Goal: Check status

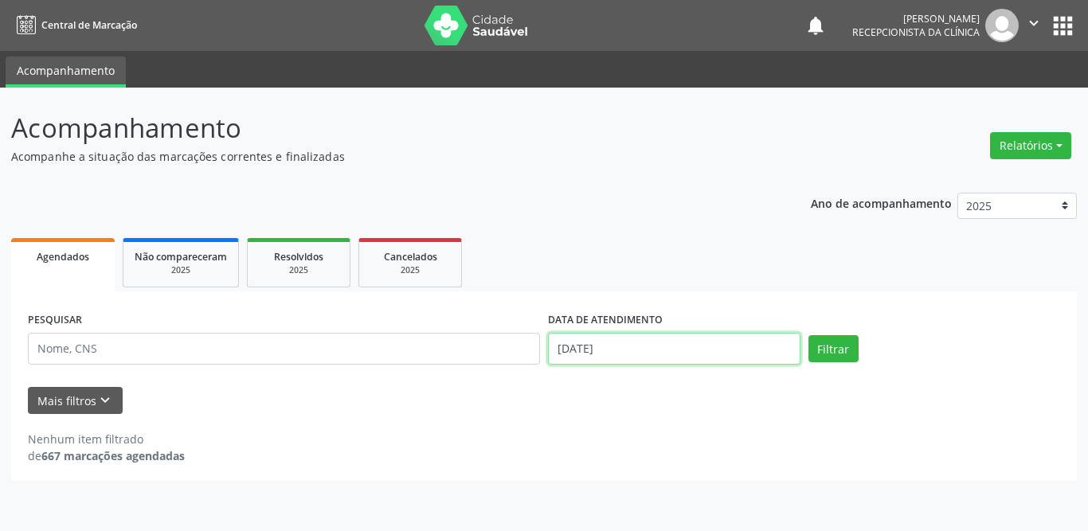
click at [579, 351] on input "[DATE]" at bounding box center [674, 349] width 253 height 32
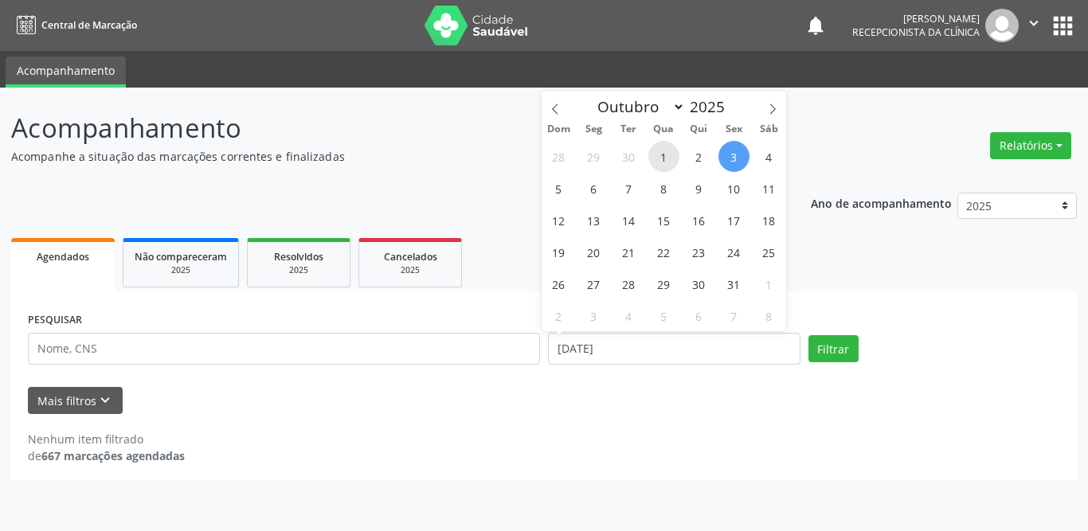
click at [672, 155] on span "1" at bounding box center [664, 156] width 31 height 31
type input "[DATE]"
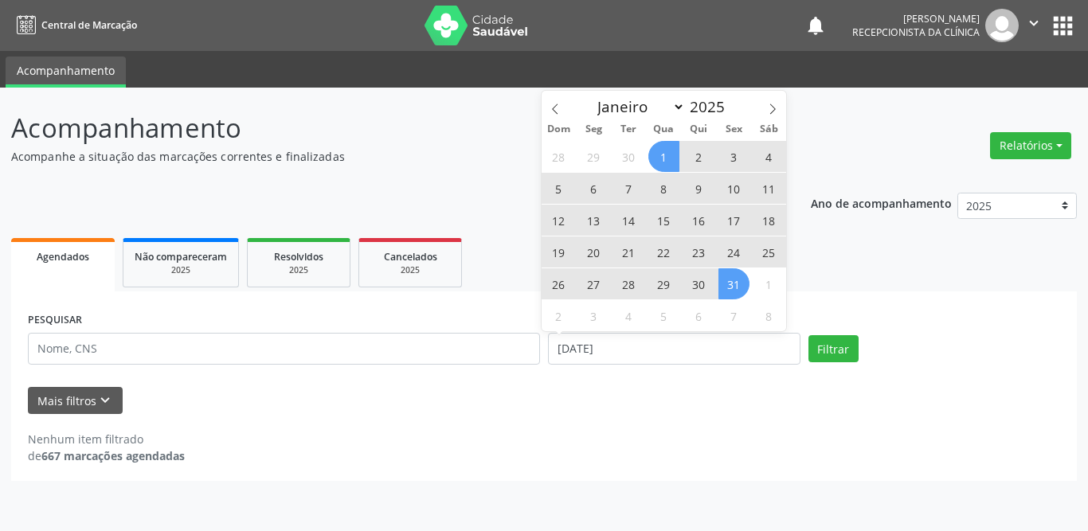
click at [741, 284] on span "31" at bounding box center [734, 284] width 31 height 31
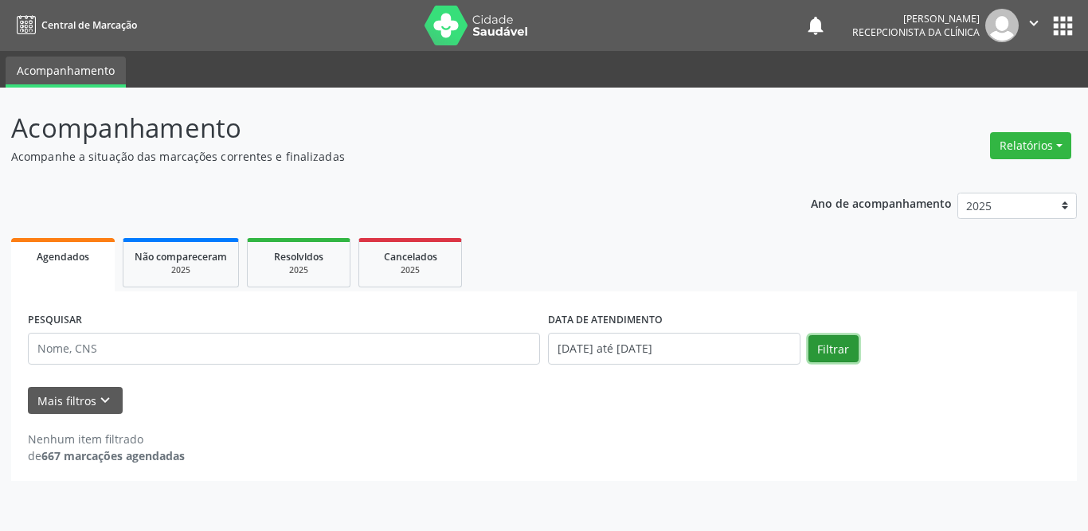
click at [823, 341] on button "Filtrar" at bounding box center [834, 348] width 50 height 27
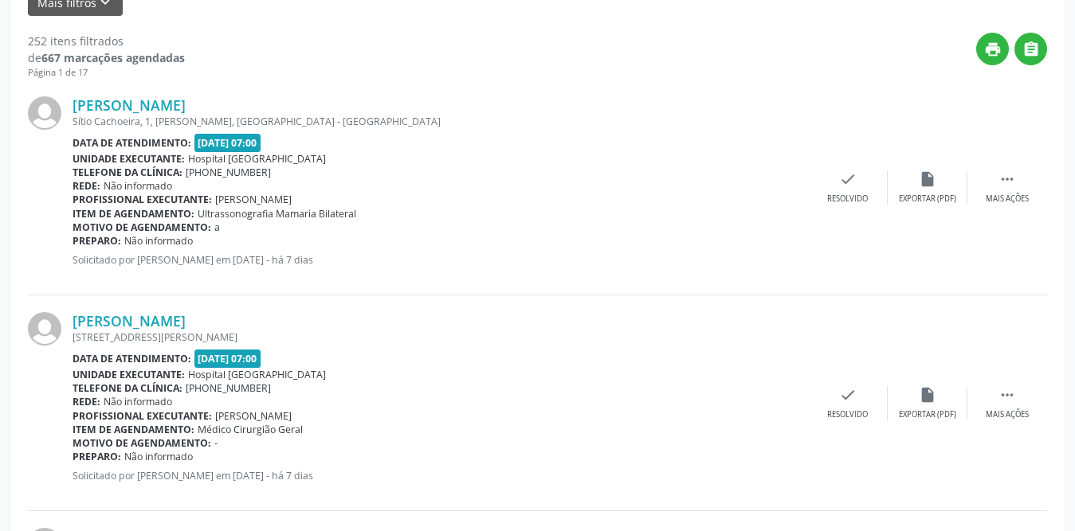
scroll to position [319, 0]
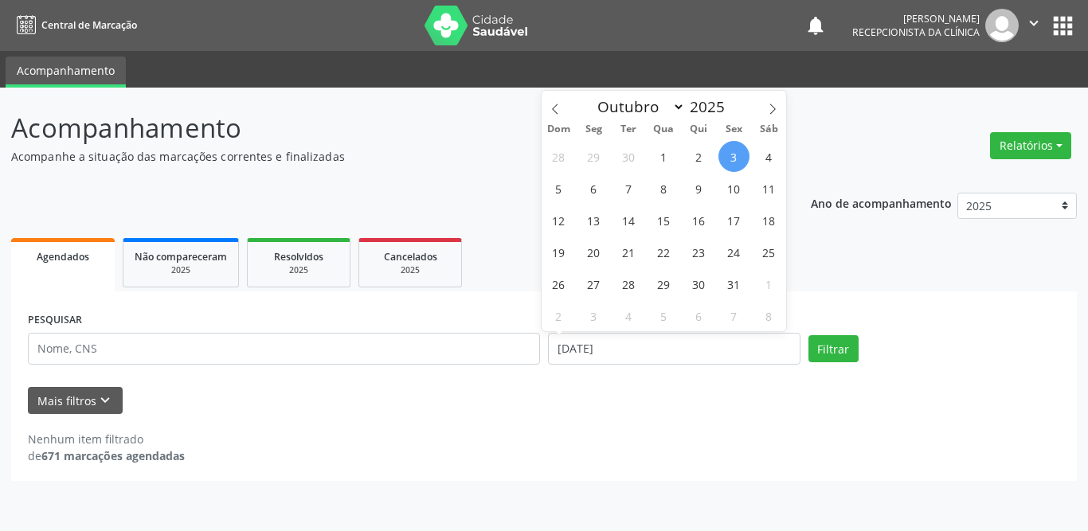
select select "9"
click at [668, 156] on span "1" at bounding box center [664, 156] width 31 height 31
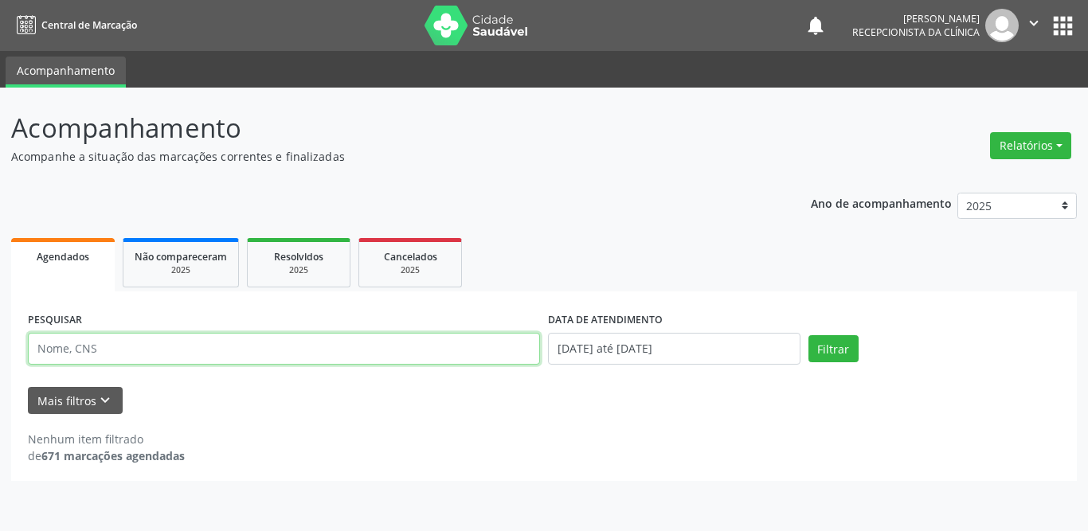
click at [254, 338] on input "text" at bounding box center [284, 349] width 512 height 32
click at [198, 353] on input "edilene" at bounding box center [284, 349] width 512 height 32
type input "edilene izabel"
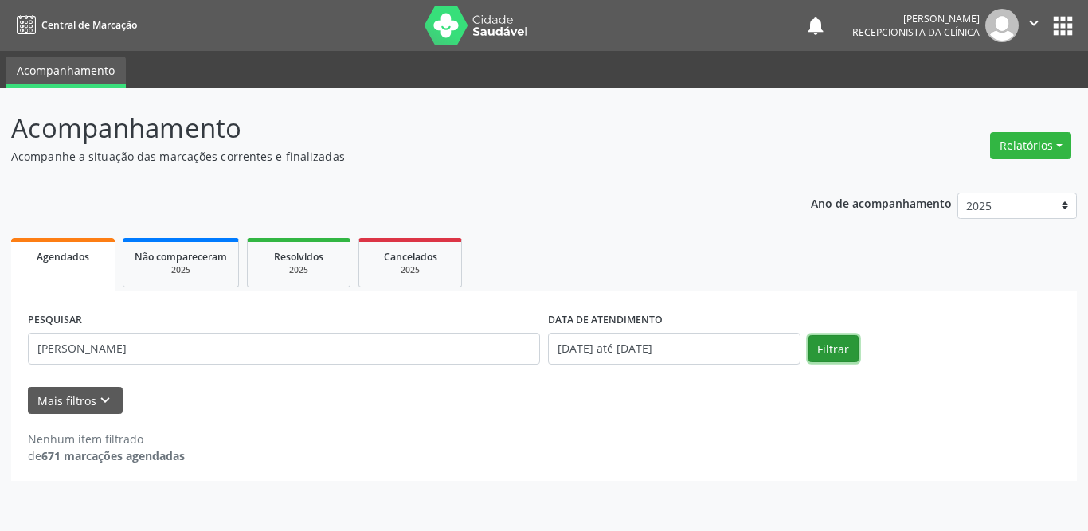
click at [829, 346] on button "Filtrar" at bounding box center [834, 348] width 50 height 27
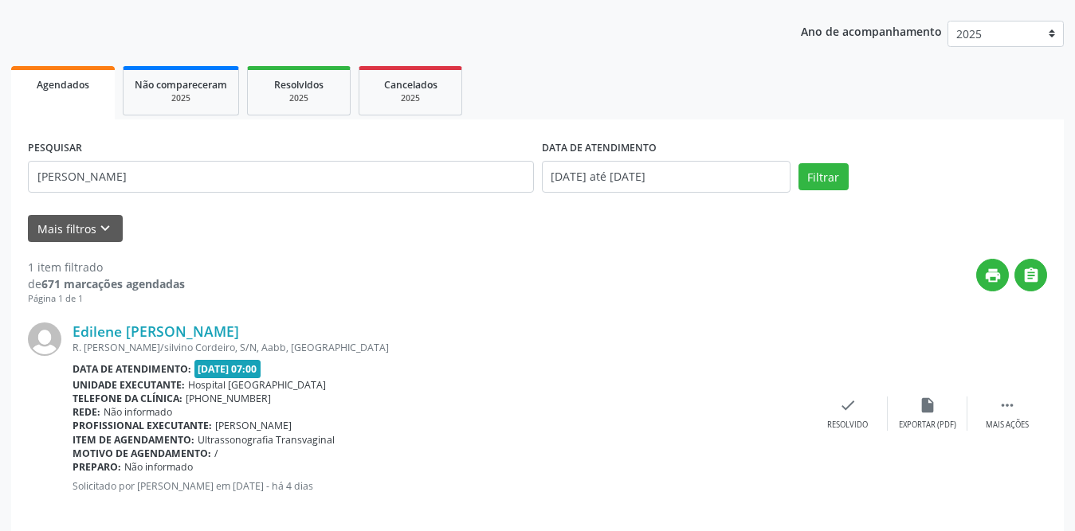
scroll to position [190, 0]
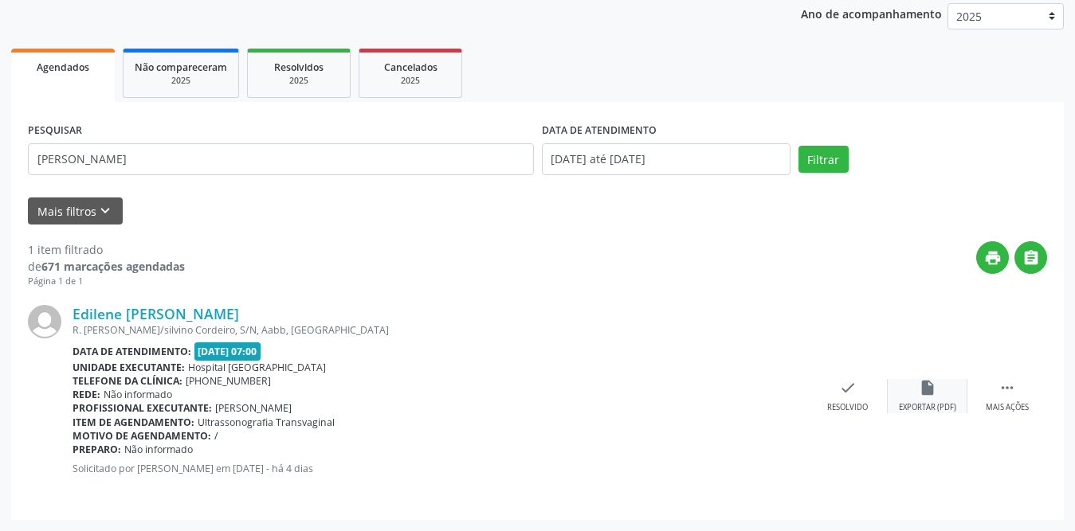
click at [927, 398] on div "insert_drive_file Exportar (PDF)" at bounding box center [928, 396] width 80 height 34
drag, startPoint x: 69, startPoint y: 310, endPoint x: 241, endPoint y: 322, distance: 173.3
click at [241, 322] on div "Edilene Izabel da Silva R. Floriano Peixoto/silvino Cordeiro, S/N, Aabb, Serra …" at bounding box center [537, 395] width 1019 height 215
drag, startPoint x: 255, startPoint y: 502, endPoint x: 249, endPoint y: 508, distance: 9.0
click at [256, 502] on div "Edilene Izabel da Silva R. Floriano Peixoto/silvino Cordeiro, S/N, Aabb, Serra …" at bounding box center [537, 395] width 1019 height 215
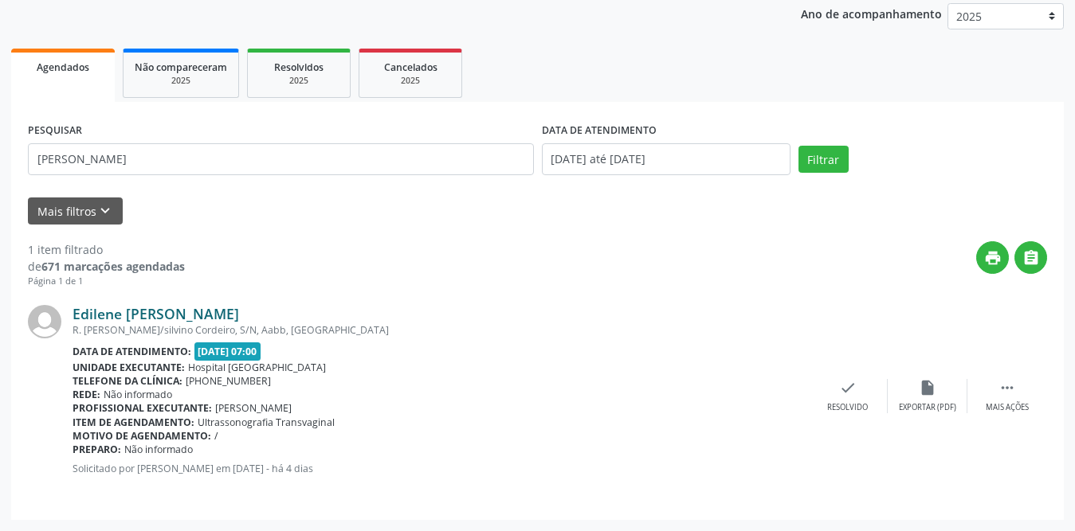
drag, startPoint x: 234, startPoint y: 309, endPoint x: 76, endPoint y: 318, distance: 158.0
click at [76, 318] on div "Edilene Izabel da Silva" at bounding box center [440, 314] width 735 height 18
click at [239, 312] on div "Edilene Izabel da Silva" at bounding box center [440, 314] width 735 height 18
drag, startPoint x: 229, startPoint y: 315, endPoint x: 75, endPoint y: 322, distance: 154.7
click at [75, 322] on div "Edilene Izabel da Silva" at bounding box center [440, 314] width 735 height 18
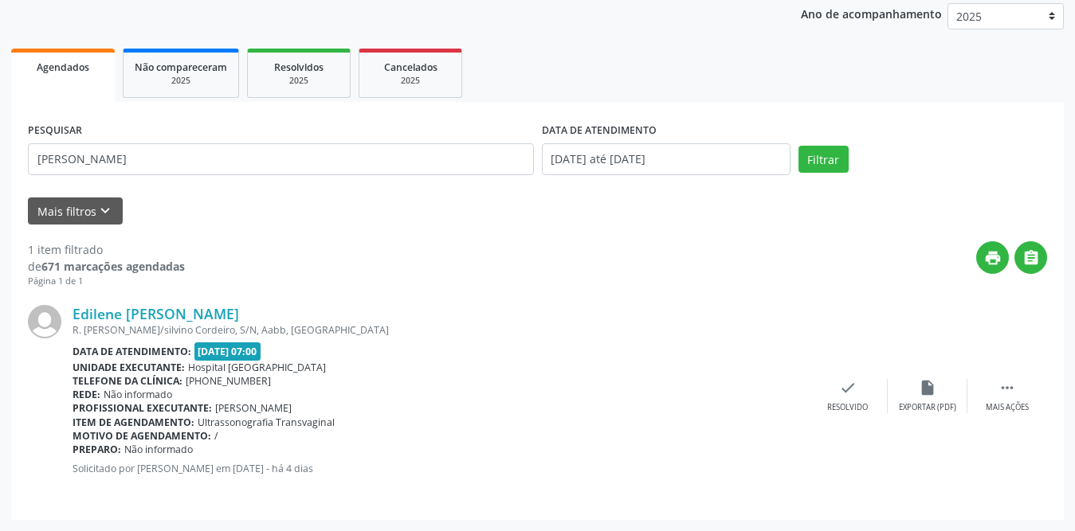
copy link "Edilene Izabel da Silva"
